Goal: Check status: Check status

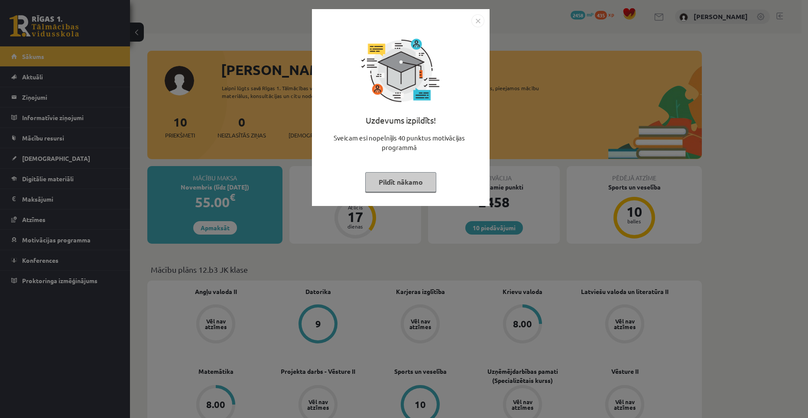
click at [418, 184] on button "Pildīt nākamo" at bounding box center [400, 182] width 71 height 20
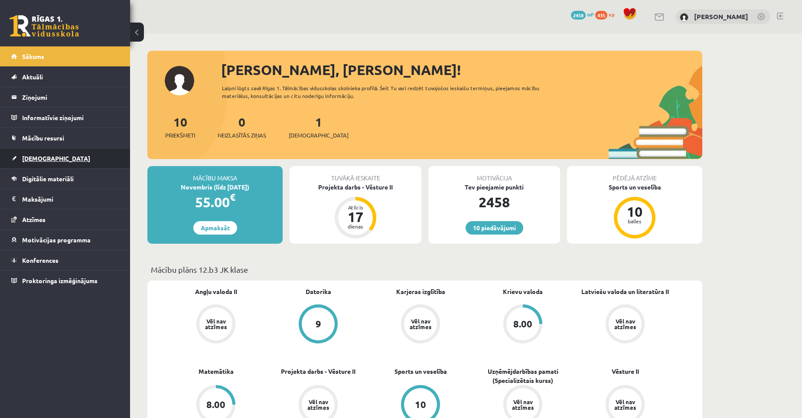
click at [44, 159] on span "[DEMOGRAPHIC_DATA]" at bounding box center [56, 158] width 68 height 8
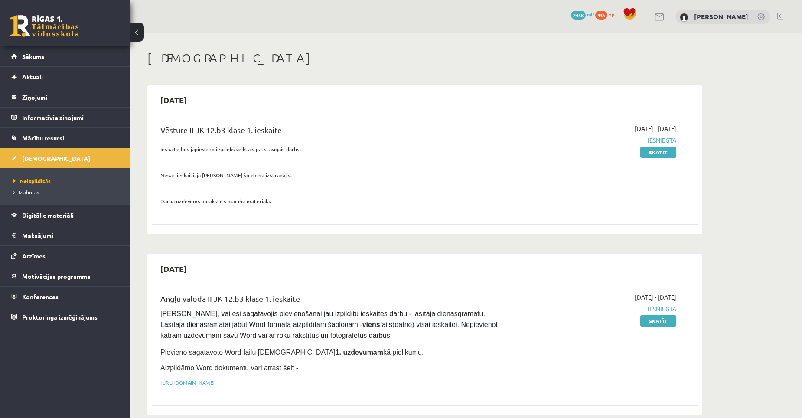
click at [29, 191] on span "Izlabotās" at bounding box center [26, 192] width 26 height 7
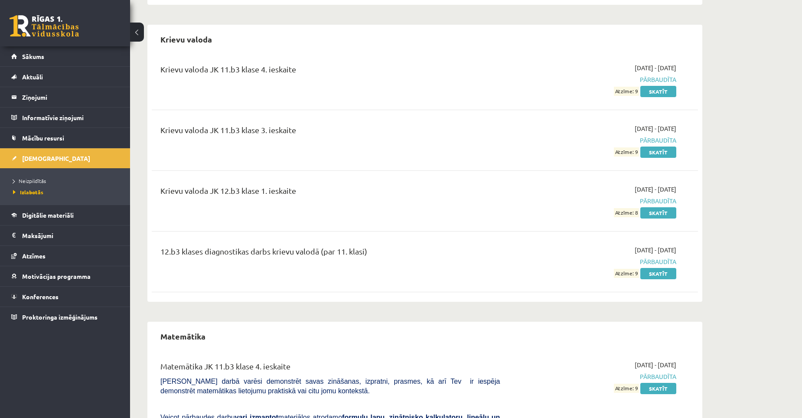
scroll to position [1040, 0]
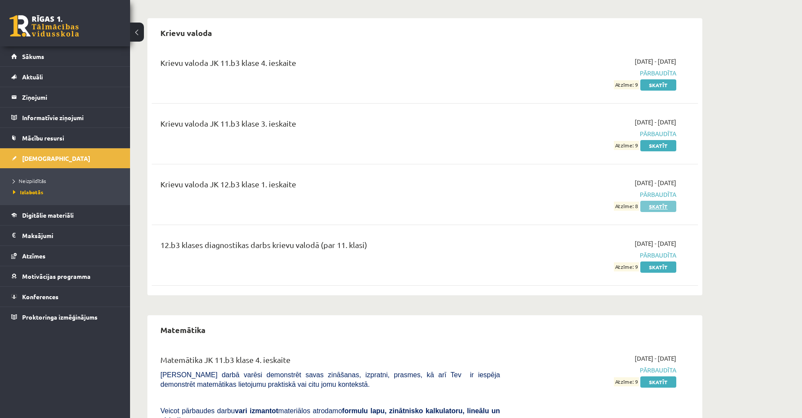
click at [666, 201] on link "Skatīt" at bounding box center [658, 206] width 36 height 11
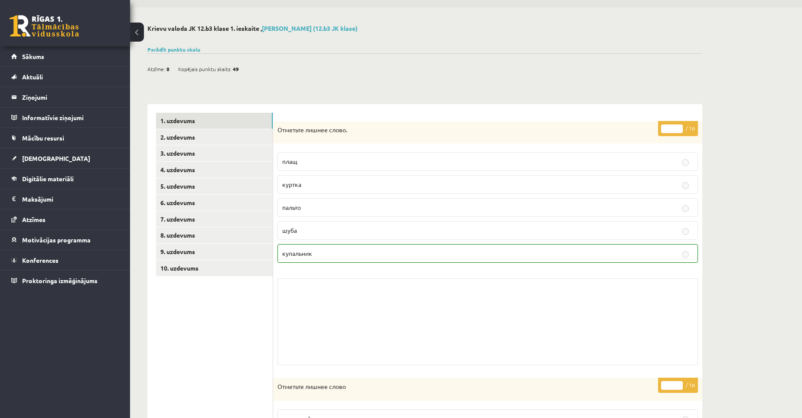
scroll to position [20, 0]
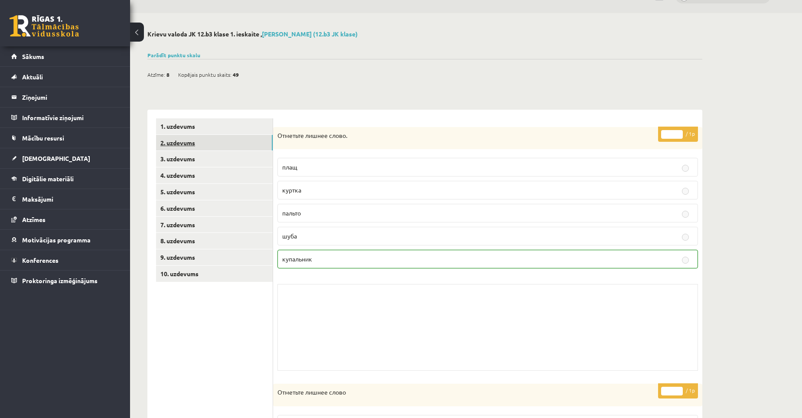
click at [202, 139] on link "2. uzdevums" at bounding box center [214, 143] width 117 height 16
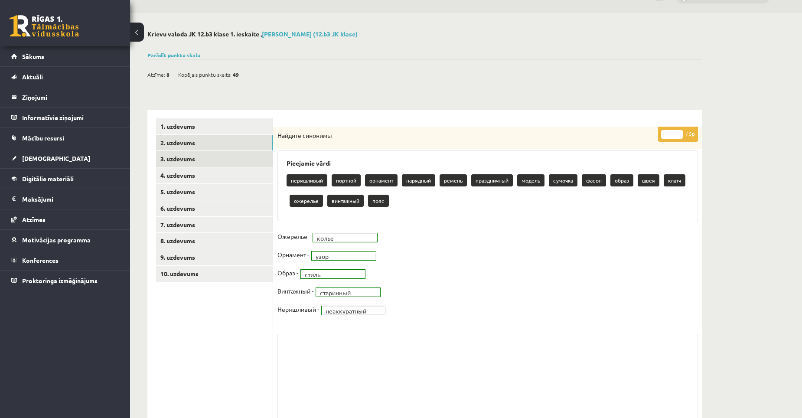
click at [190, 157] on link "3. uzdevums" at bounding box center [214, 159] width 117 height 16
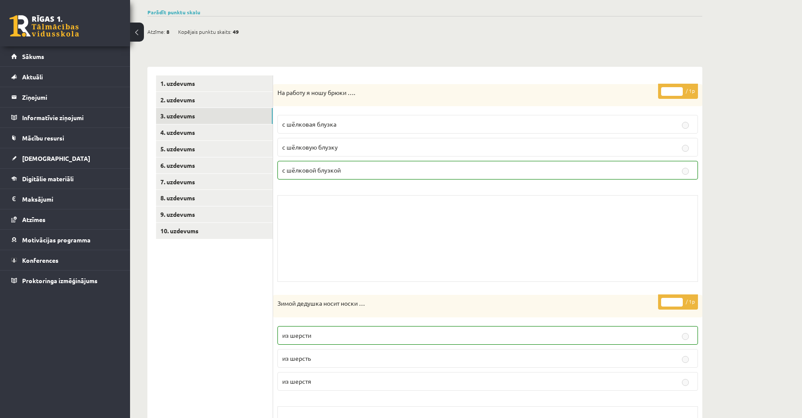
scroll to position [0, 0]
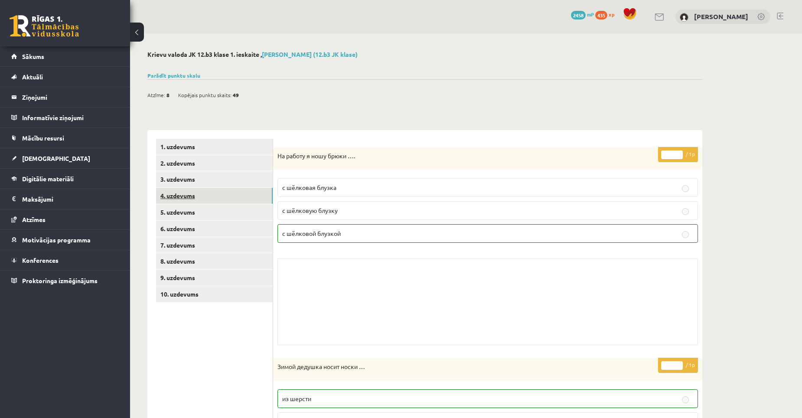
click at [186, 195] on link "4. uzdevums" at bounding box center [214, 196] width 117 height 16
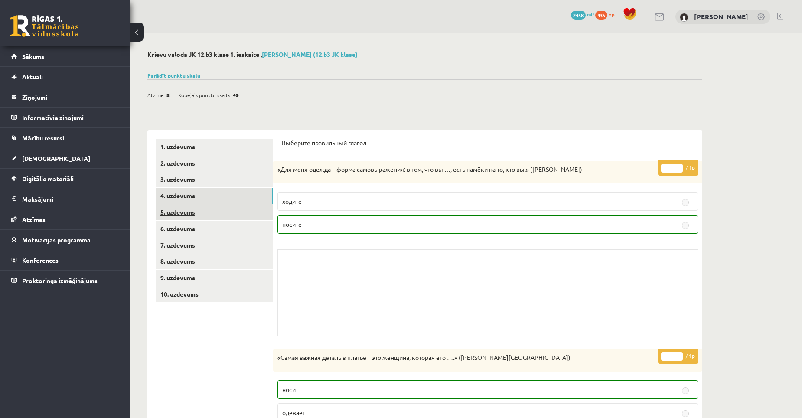
click at [192, 210] on link "5. uzdevums" at bounding box center [214, 212] width 117 height 16
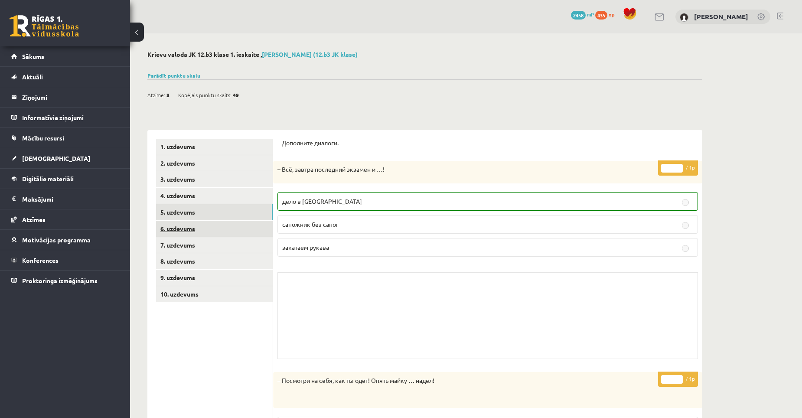
click at [185, 229] on link "6. uzdevums" at bounding box center [214, 229] width 117 height 16
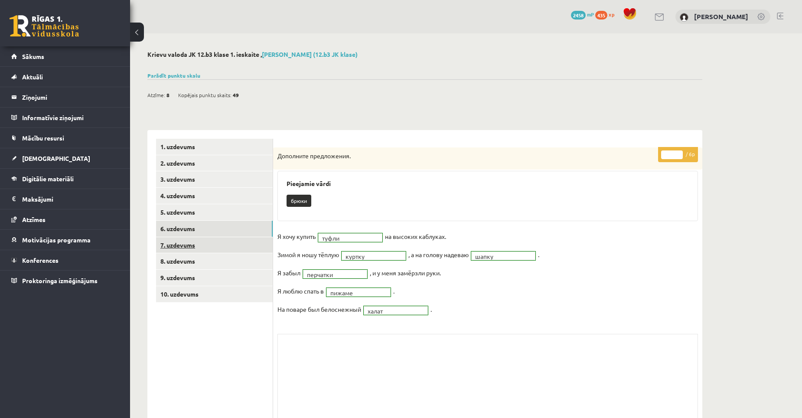
click at [186, 245] on link "7. uzdevums" at bounding box center [214, 245] width 117 height 16
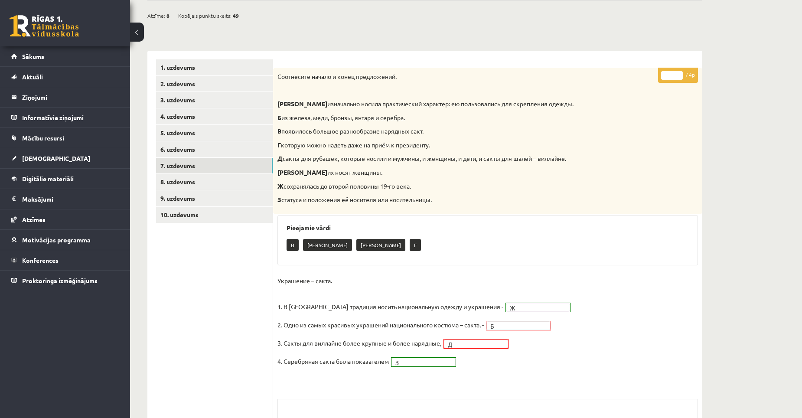
scroll to position [87, 0]
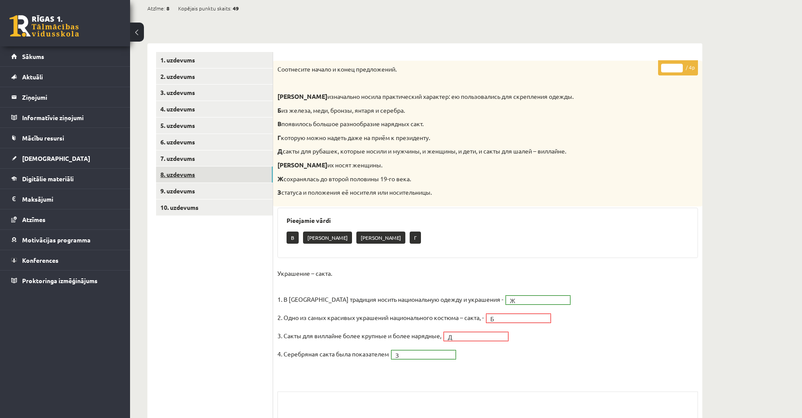
click at [168, 174] on link "8. uzdevums" at bounding box center [214, 174] width 117 height 16
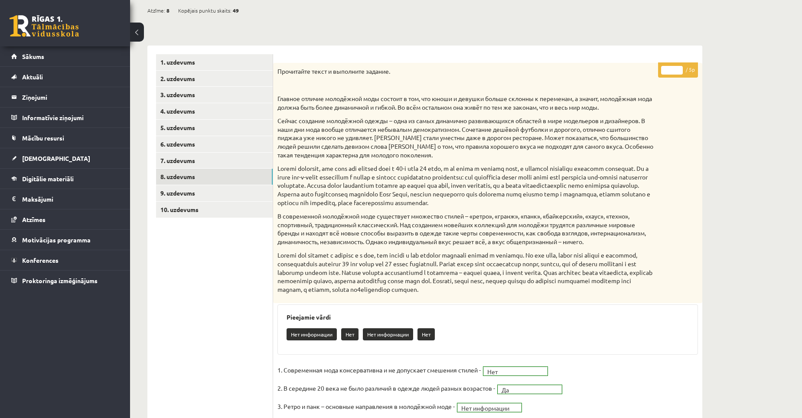
scroll to position [34, 0]
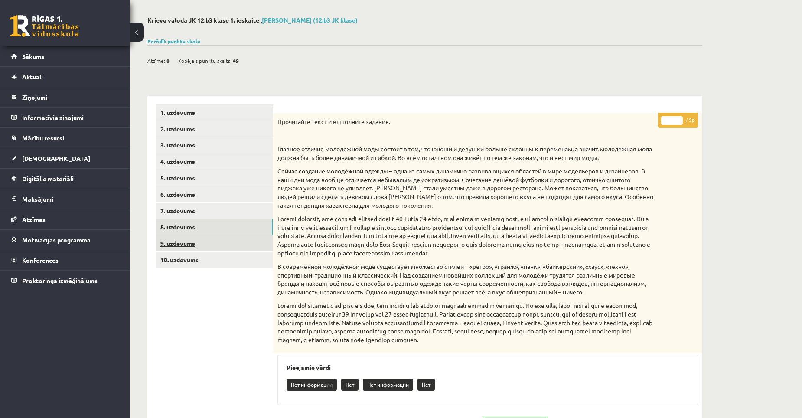
click at [179, 245] on link "9. uzdevums" at bounding box center [214, 243] width 117 height 16
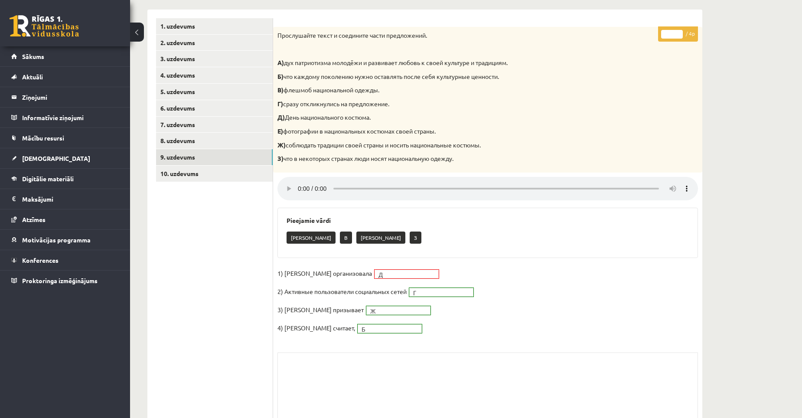
scroll to position [121, 0]
click at [185, 176] on link "10. uzdevums" at bounding box center [214, 173] width 117 height 16
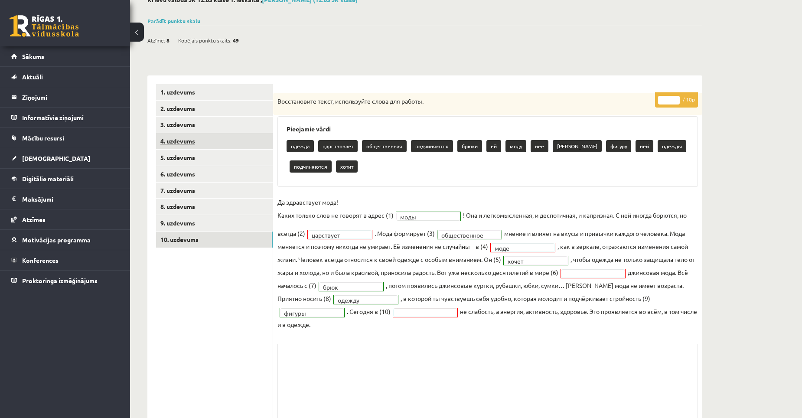
scroll to position [11, 0]
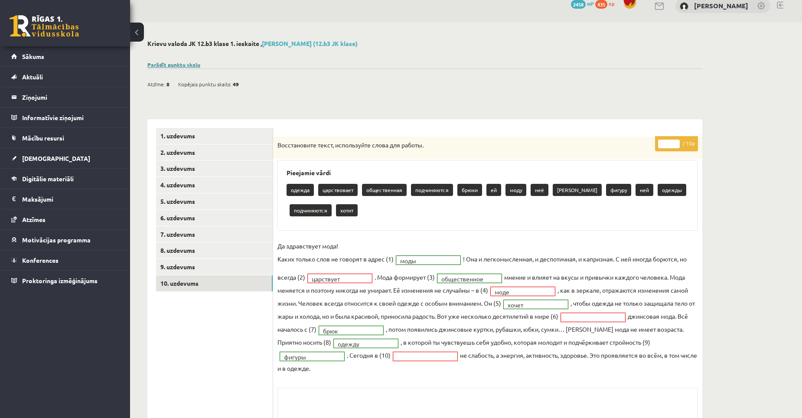
click at [179, 65] on link "Parādīt punktu skalu" at bounding box center [173, 64] width 53 height 7
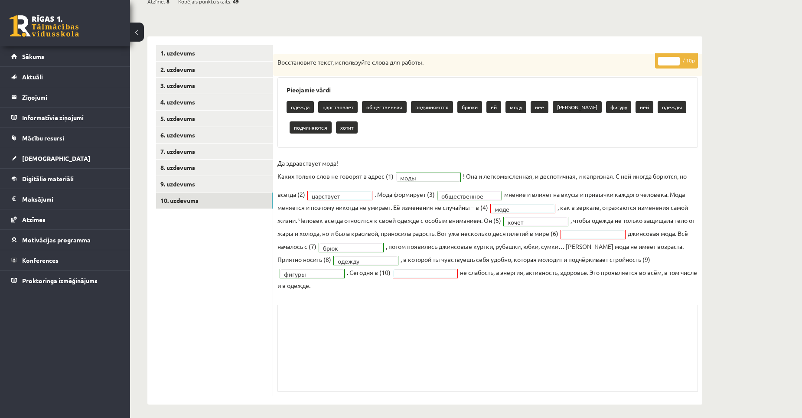
scroll to position [300, 0]
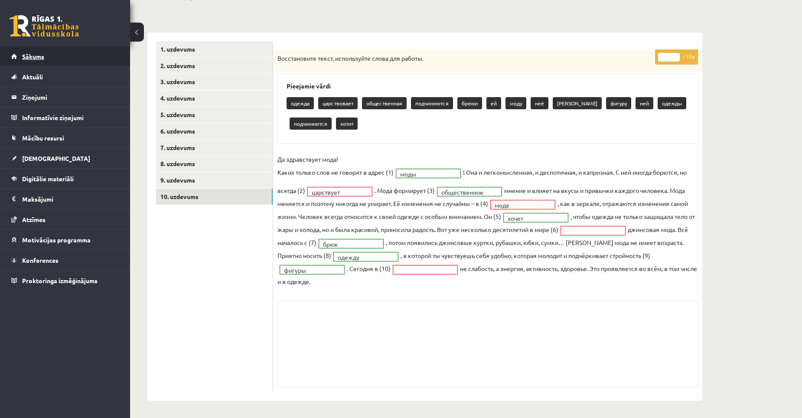
click at [31, 56] on span "Sākums" at bounding box center [33, 56] width 22 height 8
